Goal: Transaction & Acquisition: Obtain resource

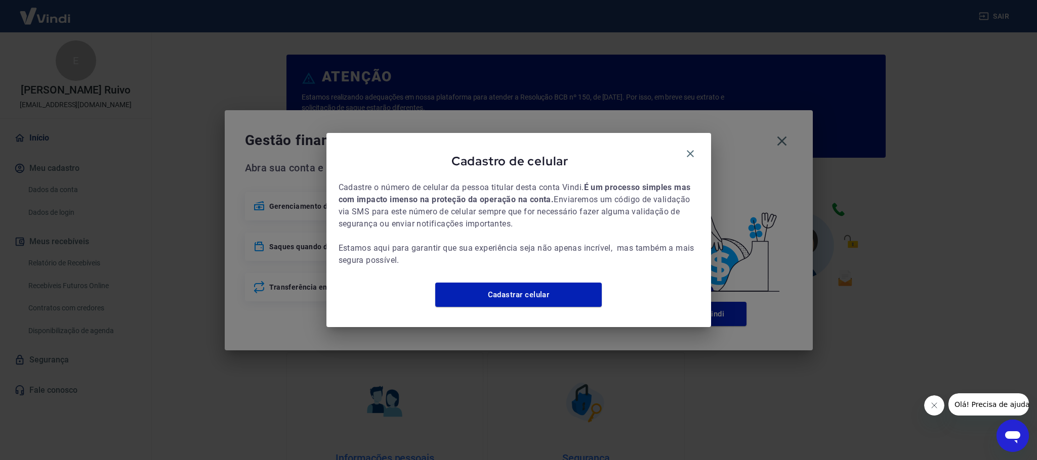
click at [679, 145] on div "Cadastro de celular" at bounding box center [518, 163] width 360 height 36
click at [685, 148] on icon "button" at bounding box center [690, 154] width 12 height 12
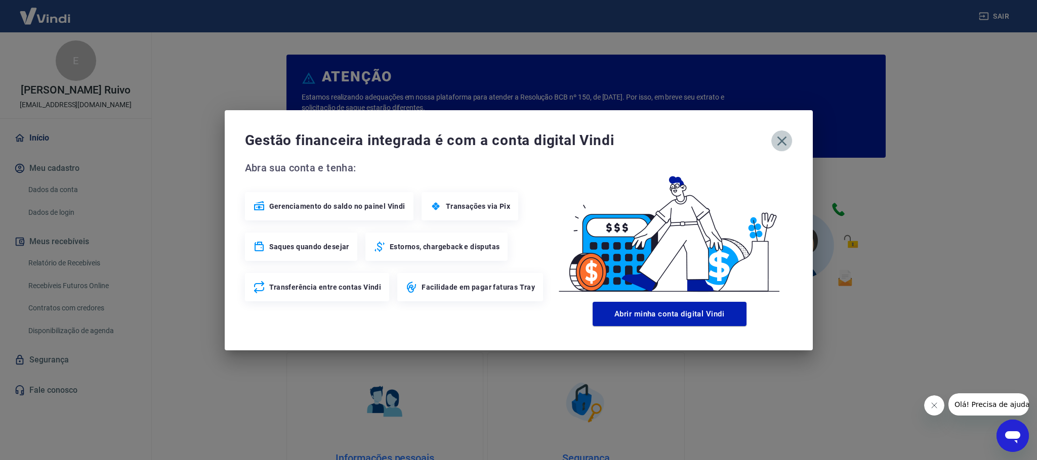
click at [776, 143] on icon "button" at bounding box center [782, 141] width 16 height 16
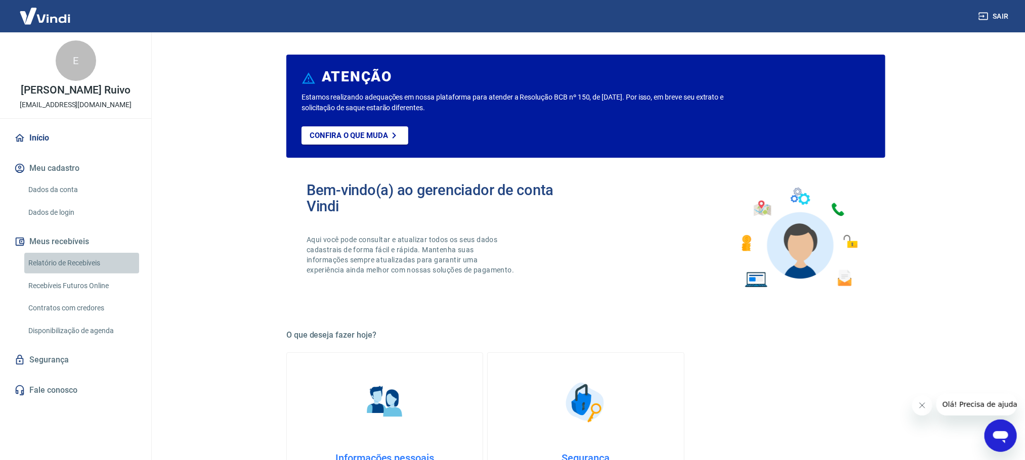
click at [64, 263] on link "Relatório de Recebíveis" at bounding box center [81, 263] width 115 height 21
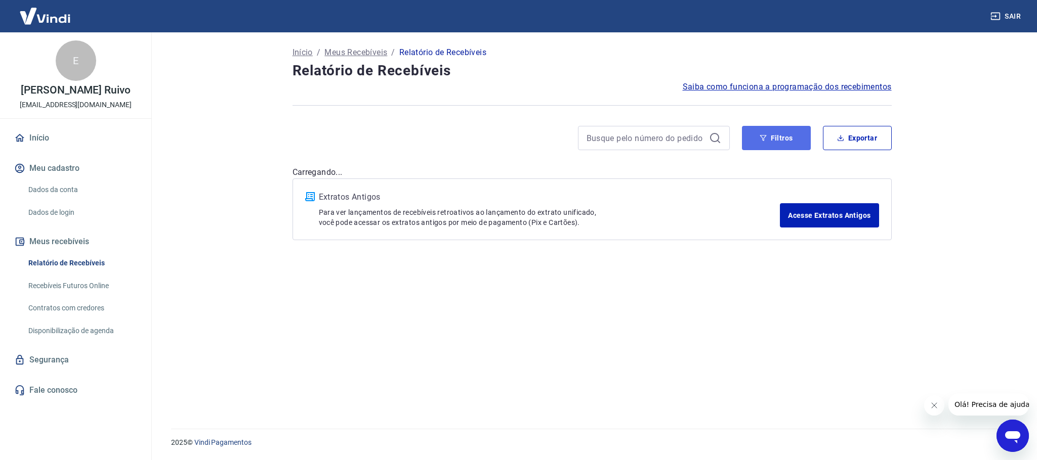
click at [788, 142] on button "Filtros" at bounding box center [776, 138] width 69 height 24
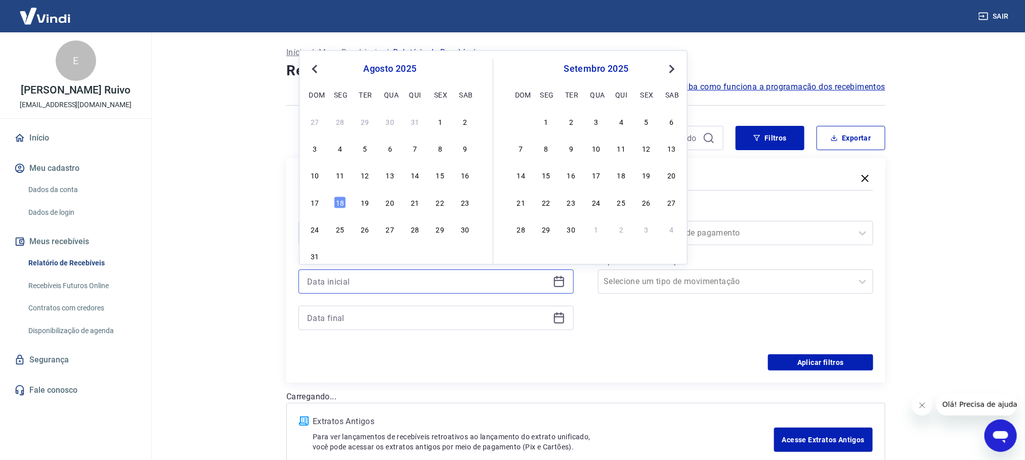
click at [384, 284] on input at bounding box center [428, 281] width 242 height 15
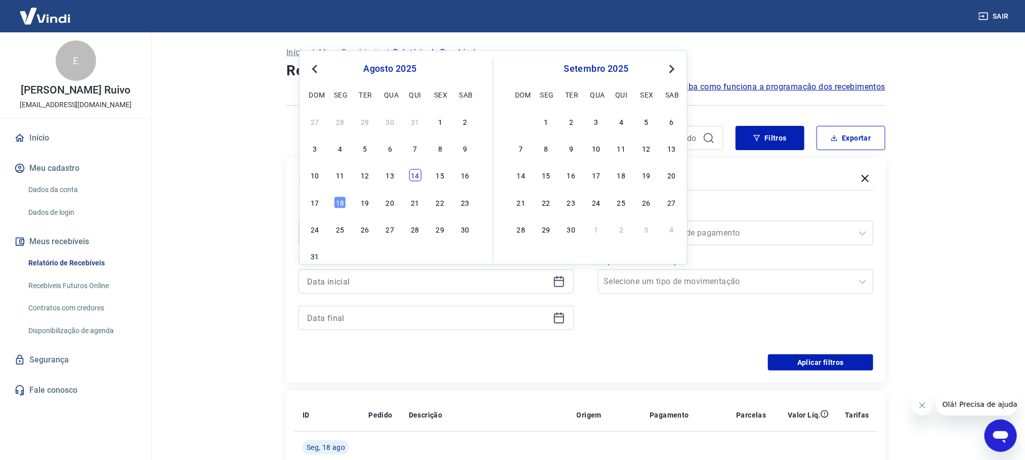
click at [413, 181] on div "14" at bounding box center [415, 176] width 12 height 12
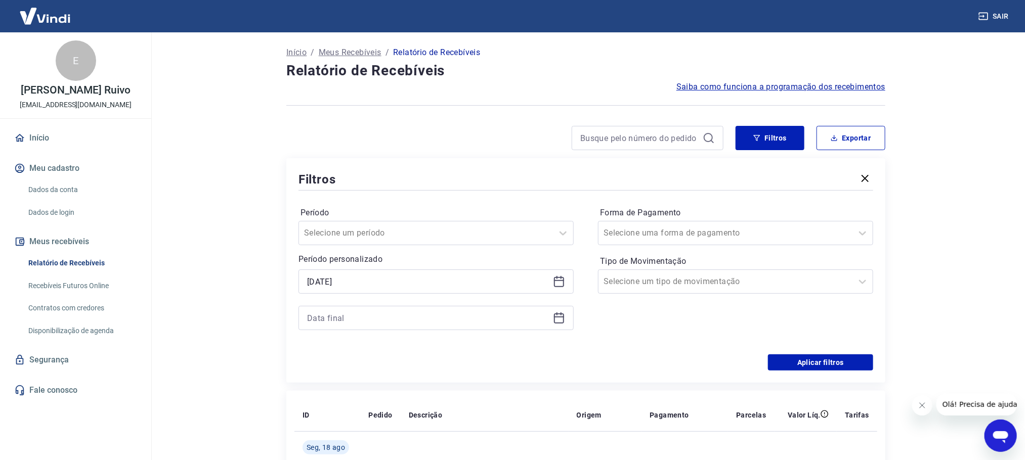
type input "[DATE]"
click at [567, 317] on div at bounding box center [436, 318] width 275 height 24
click at [556, 317] on icon at bounding box center [559, 318] width 12 height 12
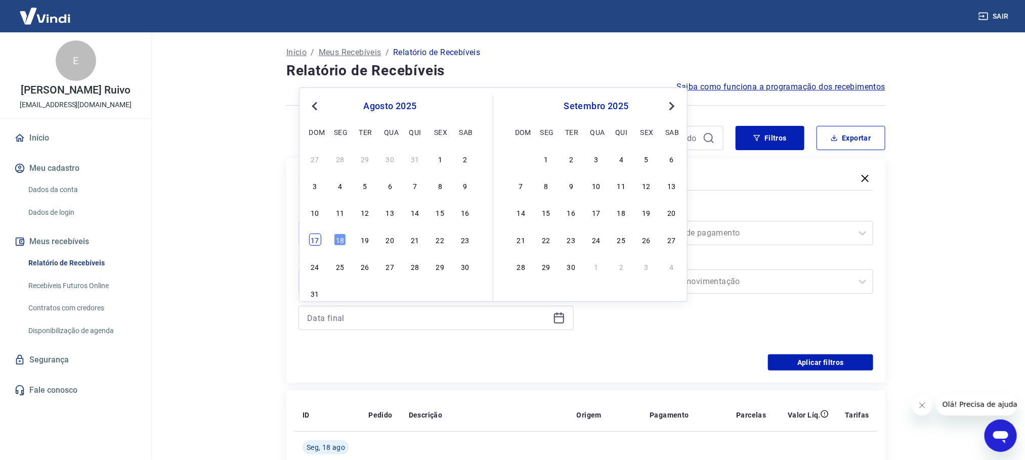
click at [319, 237] on div "17" at bounding box center [315, 240] width 12 height 12
type input "[DATE]"
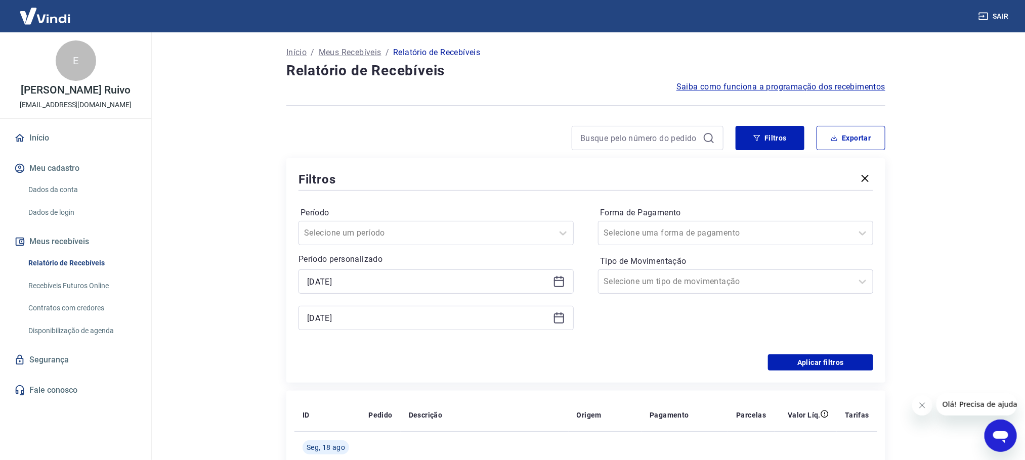
click at [662, 357] on div "Aplicar filtros" at bounding box center [586, 363] width 575 height 16
click at [629, 231] on input "Forma de Pagamento" at bounding box center [655, 233] width 102 height 12
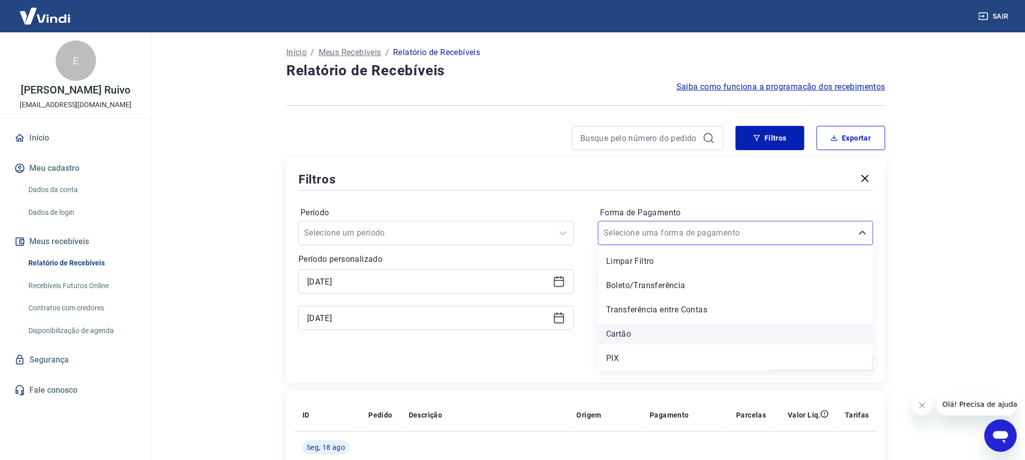
click at [629, 335] on div "Cartão" at bounding box center [735, 334] width 275 height 20
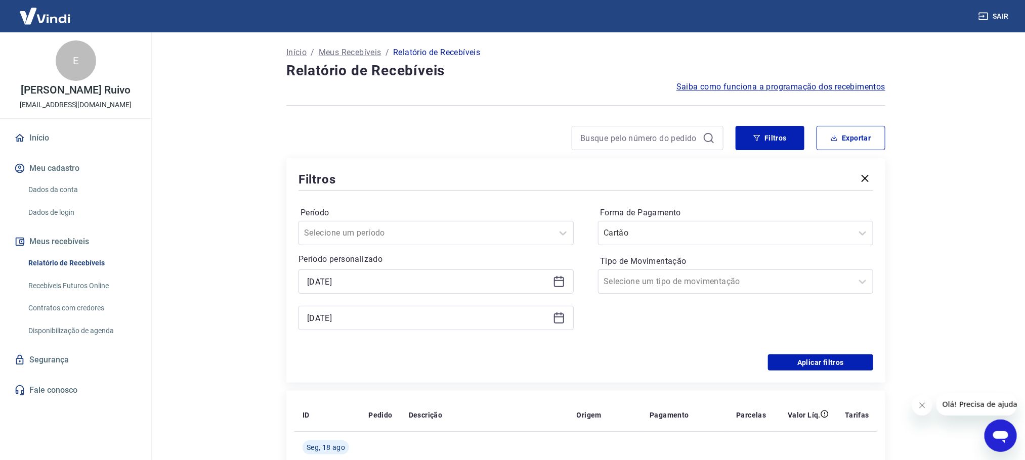
click at [533, 359] on div "Aplicar filtros" at bounding box center [586, 363] width 575 height 16
click at [791, 354] on div "Período Selecione um período Período personalizado Selected date: [DATE] [DATE]…" at bounding box center [586, 274] width 575 height 162
drag, startPoint x: 792, startPoint y: 358, endPoint x: 853, endPoint y: 2, distance: 361.3
click at [792, 360] on button "Aplicar filtros" at bounding box center [820, 363] width 105 height 16
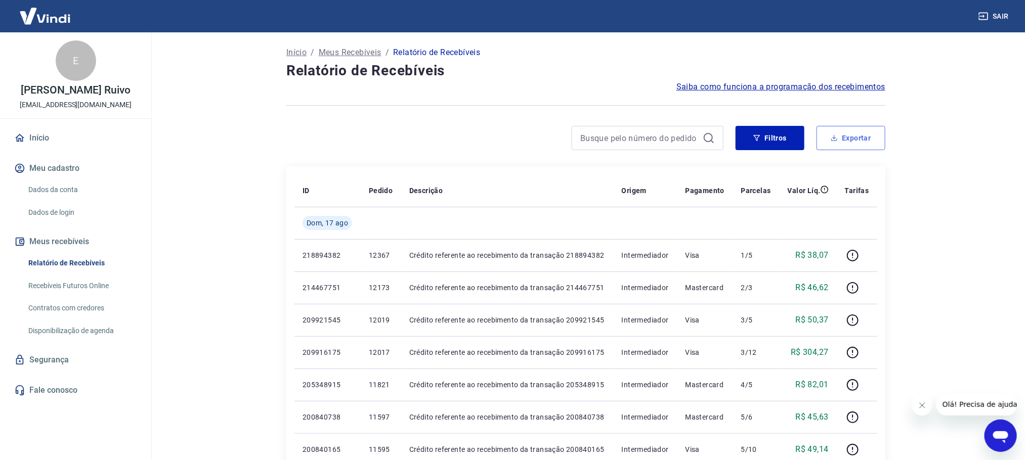
click at [860, 143] on button "Exportar" at bounding box center [851, 138] width 69 height 24
type input "[DATE]"
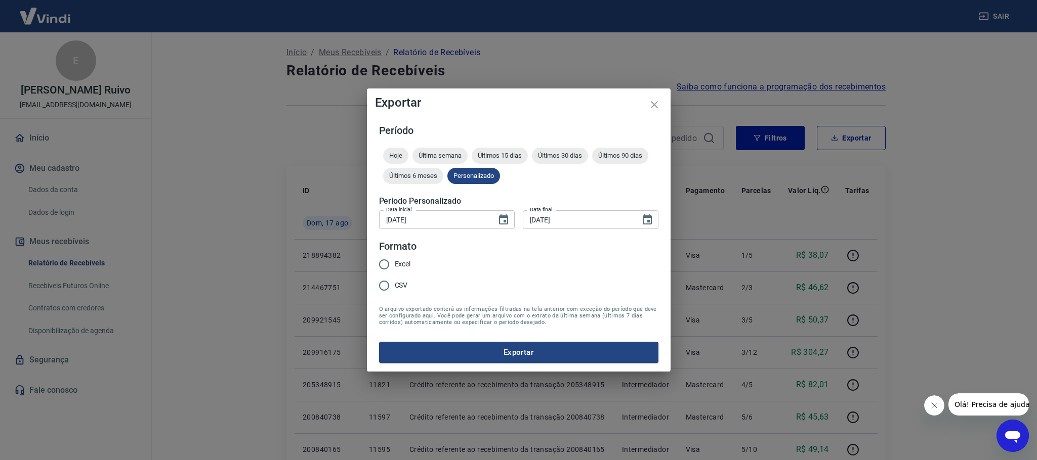
click at [379, 264] on input "Excel" at bounding box center [383, 264] width 21 height 21
radio input "true"
click at [478, 348] on button "Exportar" at bounding box center [518, 352] width 279 height 21
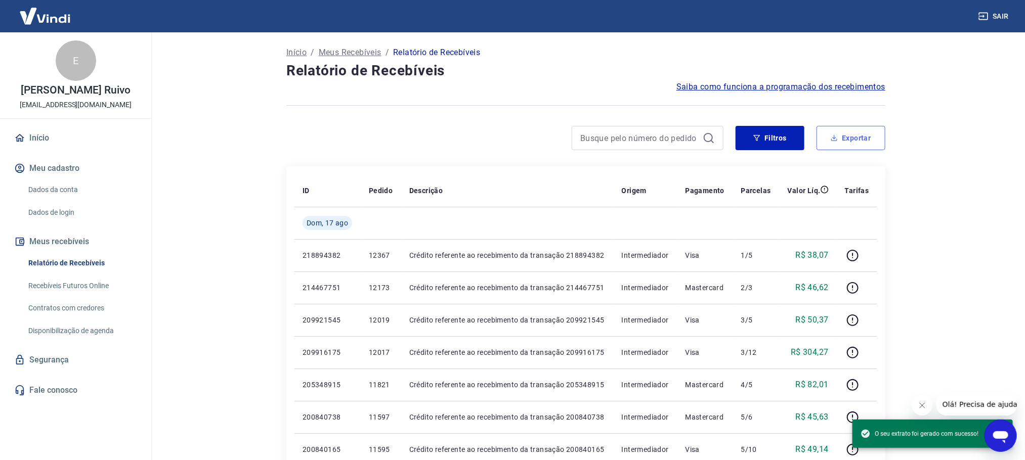
click at [849, 145] on button "Exportar" at bounding box center [851, 138] width 69 height 24
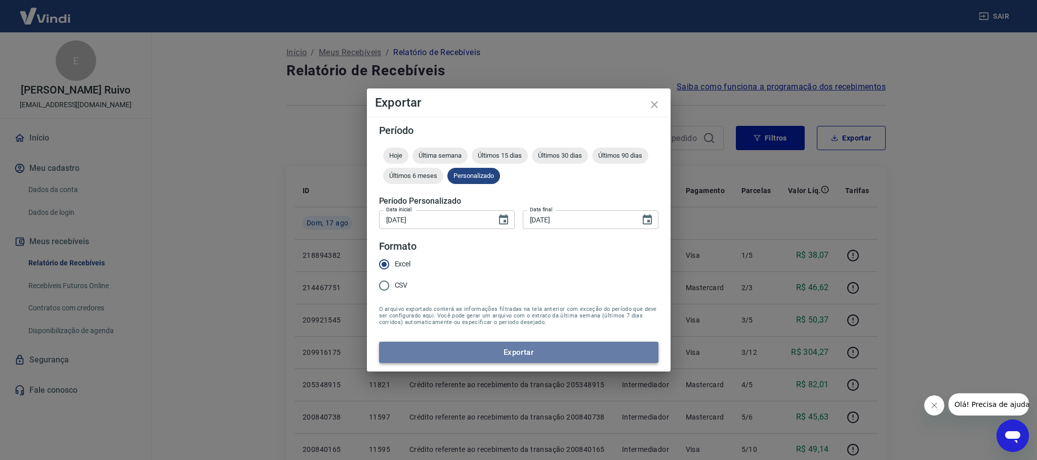
click at [477, 357] on button "Exportar" at bounding box center [518, 352] width 279 height 21
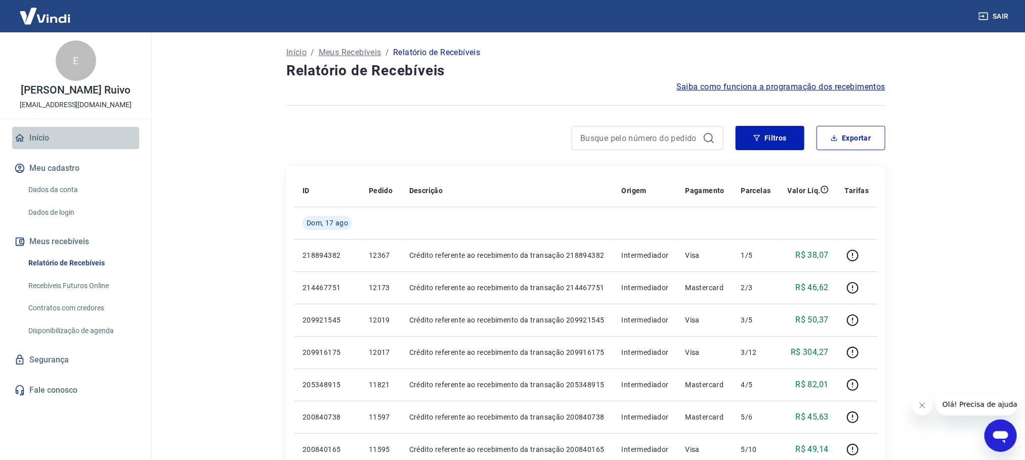
click at [46, 140] on link "Início" at bounding box center [75, 138] width 127 height 22
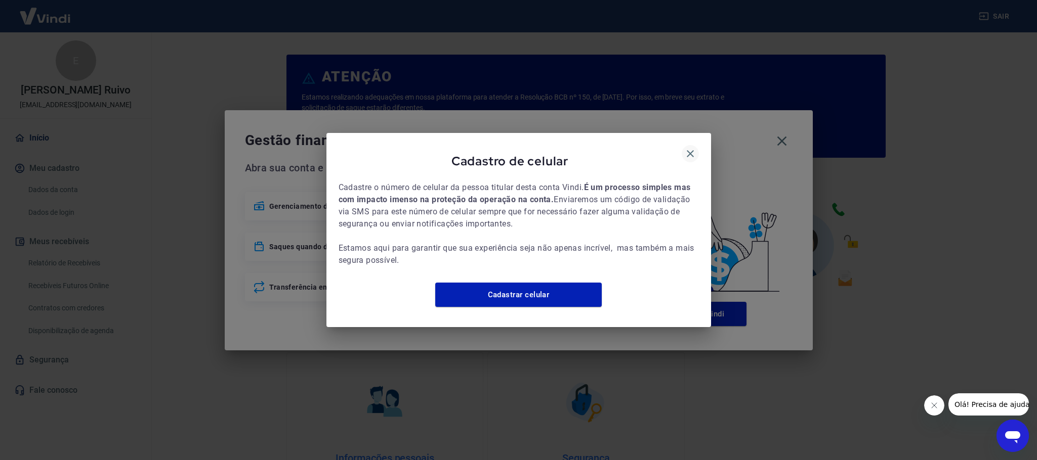
click at [689, 150] on icon "button" at bounding box center [690, 153] width 7 height 7
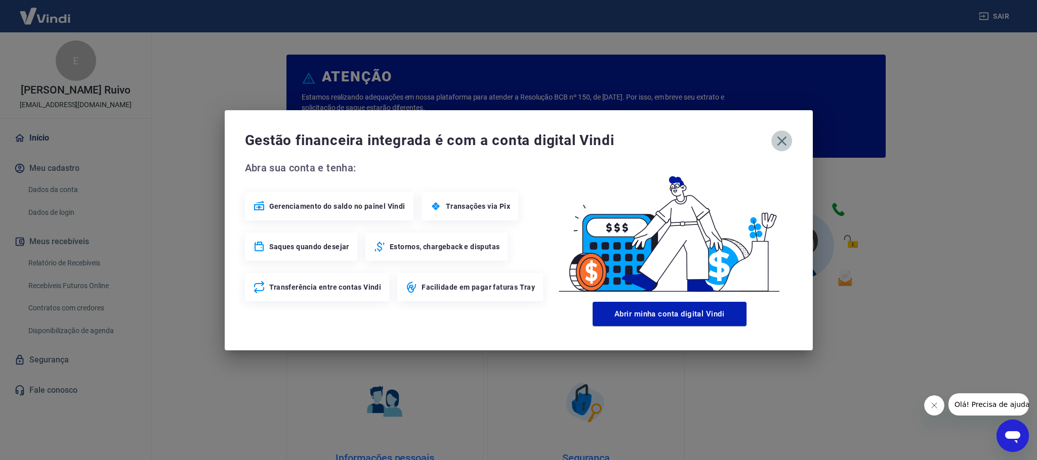
click at [783, 144] on icon "button" at bounding box center [782, 141] width 16 height 16
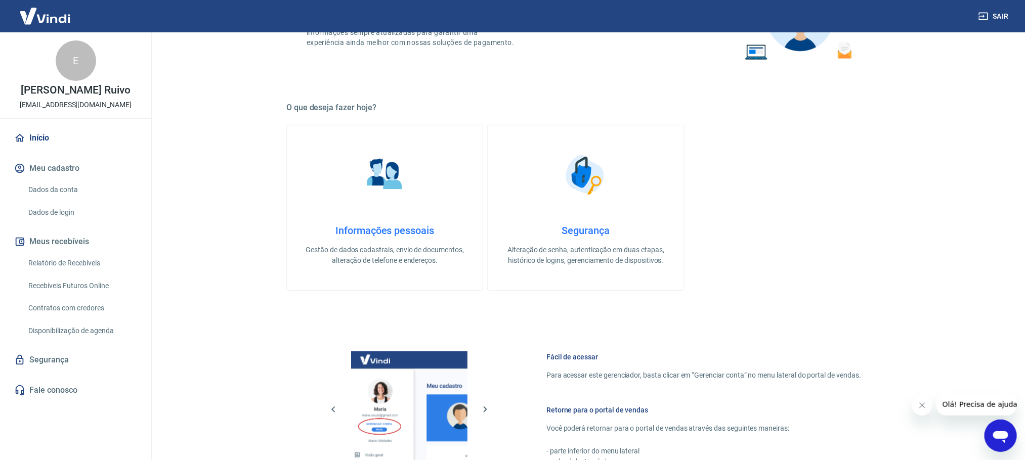
scroll to position [434, 0]
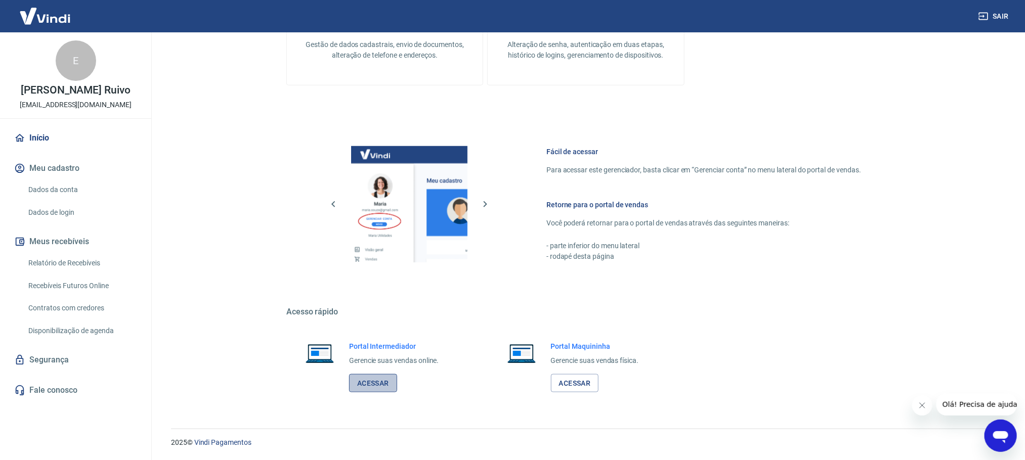
click at [371, 392] on link "Acessar" at bounding box center [373, 383] width 48 height 19
